Goal: Find specific page/section: Find specific page/section

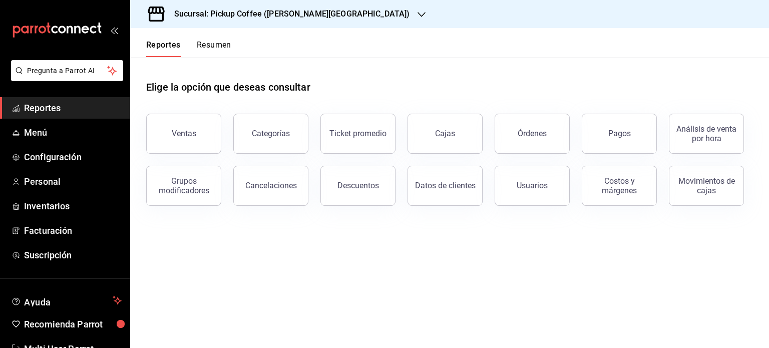
click at [50, 111] on span "Reportes" at bounding box center [73, 108] width 98 height 14
click at [43, 136] on span "Menú" at bounding box center [73, 133] width 98 height 14
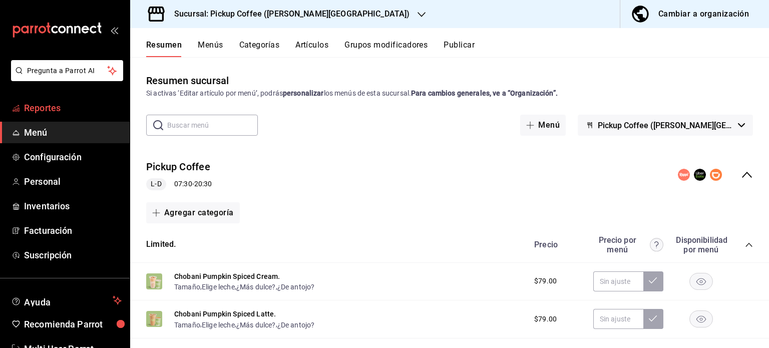
click at [77, 99] on link "Reportes" at bounding box center [65, 108] width 130 height 22
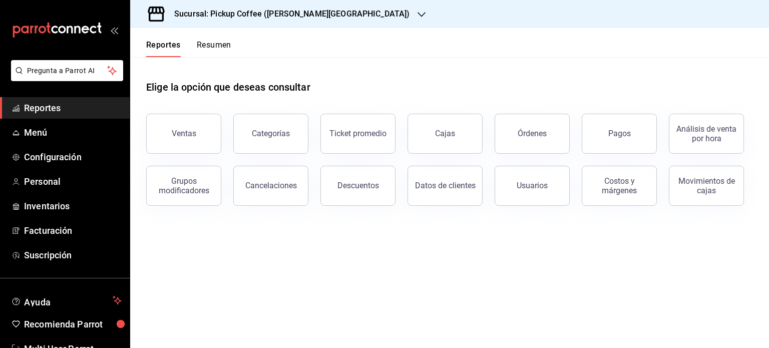
click at [316, 10] on h3 "Sucursal: Pickup Coffee ([PERSON_NAME][GEOGRAPHIC_DATA])" at bounding box center [287, 14] width 243 height 12
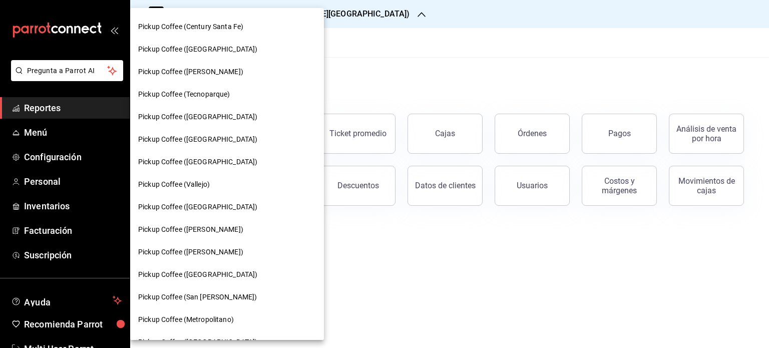
scroll to position [200, 0]
click at [207, 162] on span "Pickup Coffee ([GEOGRAPHIC_DATA])" at bounding box center [197, 161] width 119 height 11
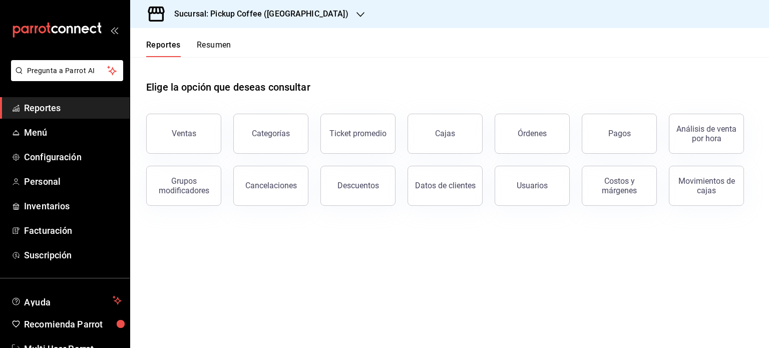
click at [222, 45] on button "Resumen" at bounding box center [214, 48] width 35 height 17
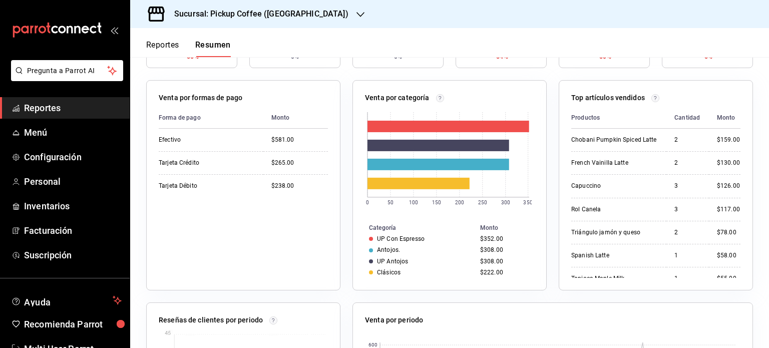
scroll to position [148, 0]
